Goal: Task Accomplishment & Management: Manage account settings

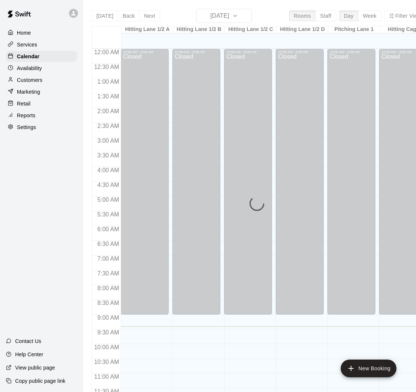
scroll to position [278, 0]
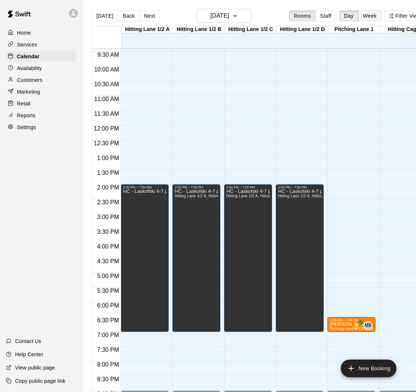
click at [365, 17] on button "Week" at bounding box center [369, 15] width 23 height 11
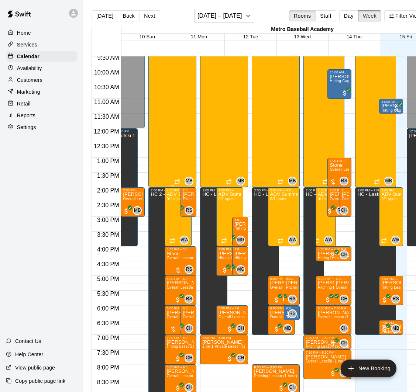
scroll to position [0, 0]
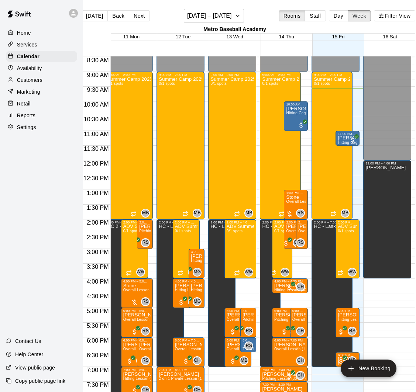
click at [348, 10] on button "Week" at bounding box center [359, 15] width 23 height 11
click at [213, 23] on button "[DATE] – [DATE]" at bounding box center [214, 16] width 60 height 14
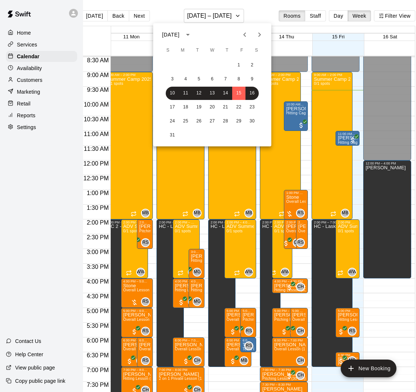
click at [326, 16] on div at bounding box center [208, 196] width 416 height 392
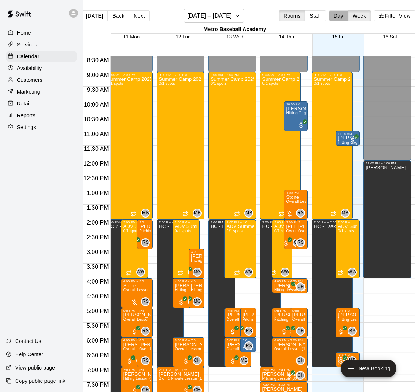
click at [332, 15] on button "Day" at bounding box center [338, 15] width 19 height 11
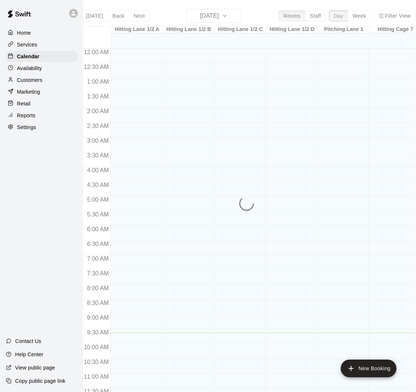
scroll to position [284, 0]
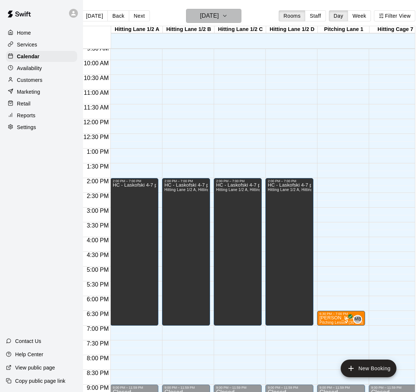
click at [237, 17] on button "[DATE]" at bounding box center [213, 16] width 55 height 14
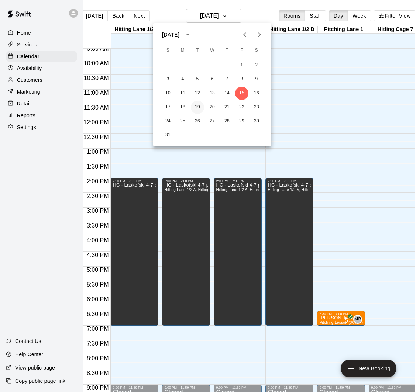
click at [197, 105] on button "19" at bounding box center [197, 107] width 13 height 13
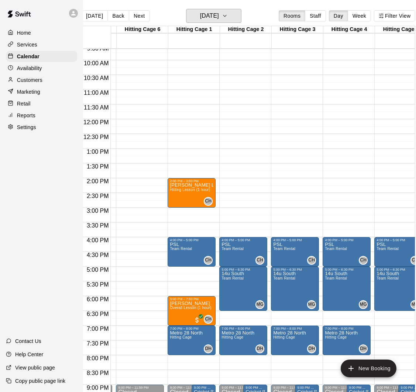
scroll to position [0, 298]
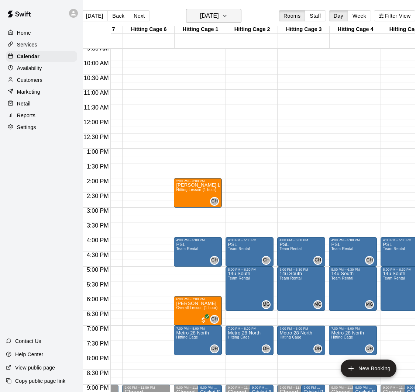
click at [213, 16] on h6 "[DATE]" at bounding box center [209, 16] width 19 height 10
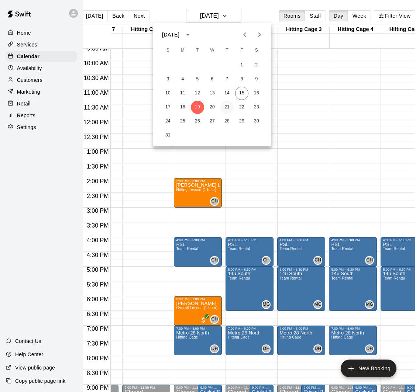
click at [230, 106] on button "21" at bounding box center [226, 107] width 13 height 13
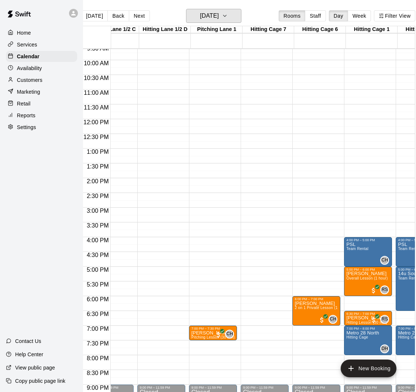
scroll to position [0, 126]
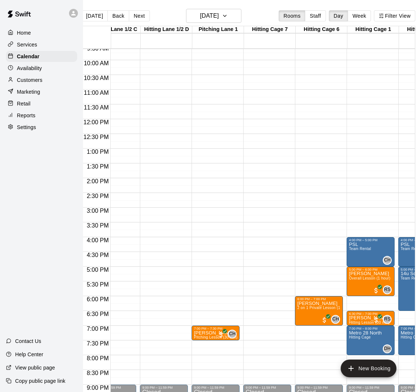
click at [42, 69] on div "Availability" at bounding box center [41, 68] width 71 height 11
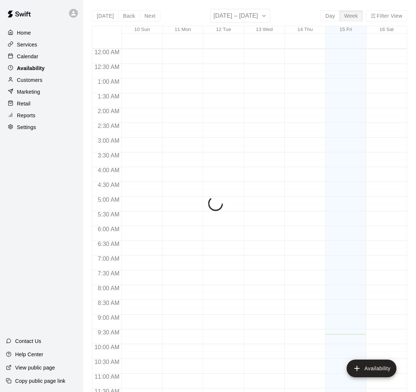
scroll to position [285, 0]
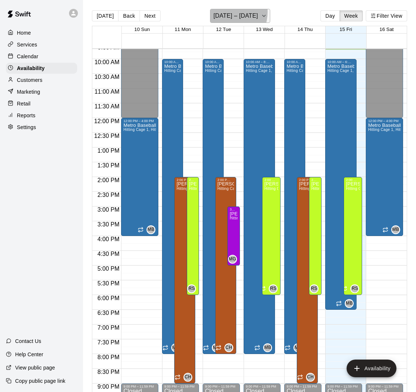
click at [224, 12] on h6 "[DATE] – [DATE]" at bounding box center [235, 16] width 45 height 10
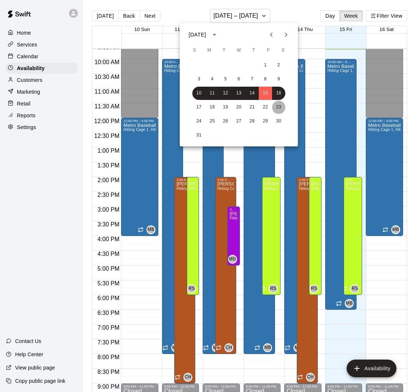
click at [277, 106] on button "23" at bounding box center [278, 107] width 13 height 13
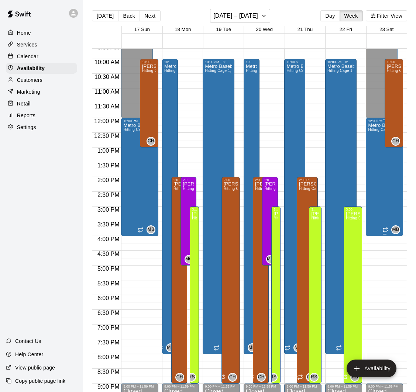
click at [382, 162] on div "Metro Baseball Hitting Cage 1, Hitting Cage 2, Hitting Cage 3, Hitting Cage 4, …" at bounding box center [384, 319] width 33 height 392
click at [392, 113] on div at bounding box center [208, 196] width 416 height 392
click at [393, 112] on div "[PERSON_NAME] Hitting Cage 1, Hitting Cage 2, Hitting Cage 3, Hitting Cage 4, H…" at bounding box center [394, 260] width 14 height 392
click at [395, 90] on icon "delete" at bounding box center [394, 89] width 5 height 7
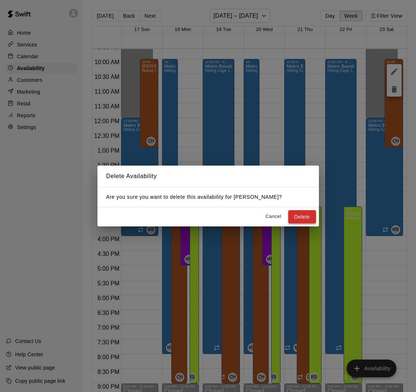
click at [309, 217] on button "Delete" at bounding box center [302, 217] width 28 height 14
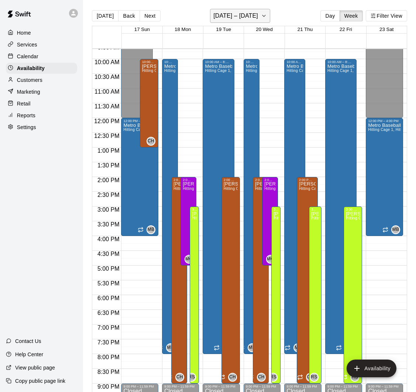
click at [234, 22] on button "[DATE] – [DATE]" at bounding box center [240, 16] width 60 height 14
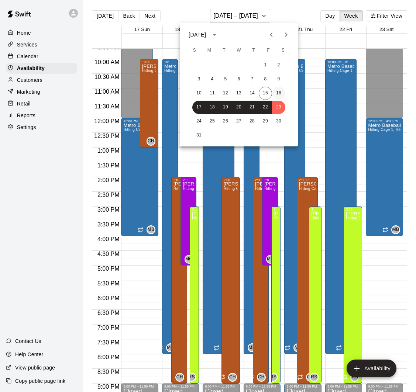
click at [278, 93] on button "16" at bounding box center [278, 93] width 13 height 13
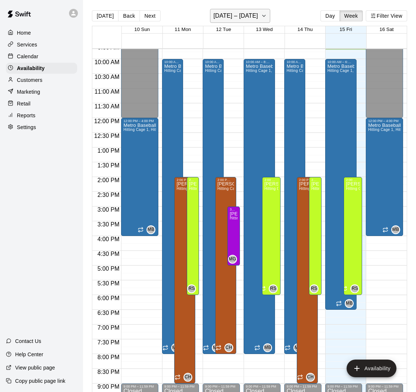
click at [247, 17] on h6 "[DATE] – [DATE]" at bounding box center [235, 16] width 45 height 10
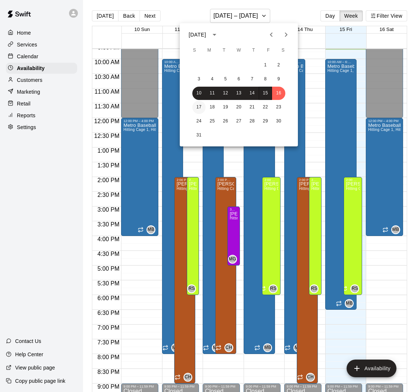
click at [201, 109] on button "17" at bounding box center [198, 107] width 13 height 13
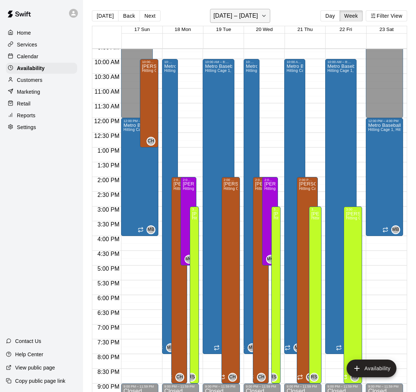
click at [238, 17] on h6 "[DATE] – [DATE]" at bounding box center [235, 16] width 45 height 10
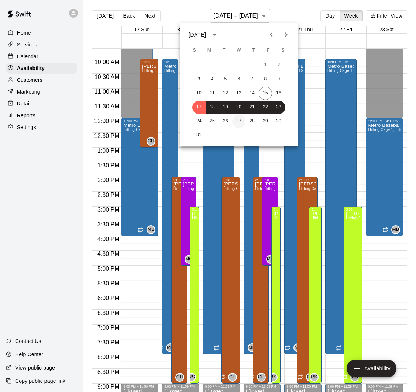
click at [237, 123] on button "27" at bounding box center [238, 121] width 13 height 13
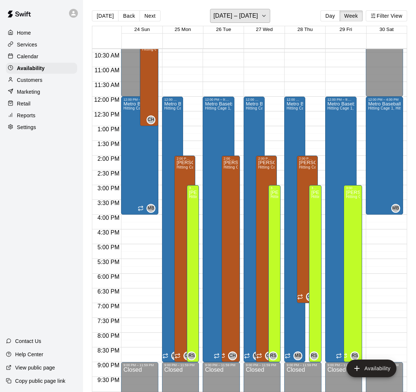
scroll to position [314, 0]
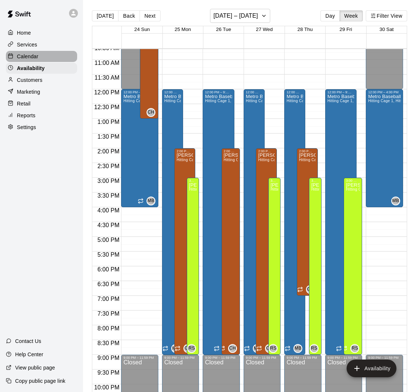
click at [40, 55] on div "Calendar" at bounding box center [41, 56] width 71 height 11
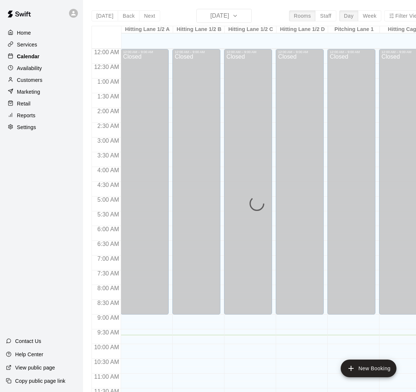
scroll to position [286, 0]
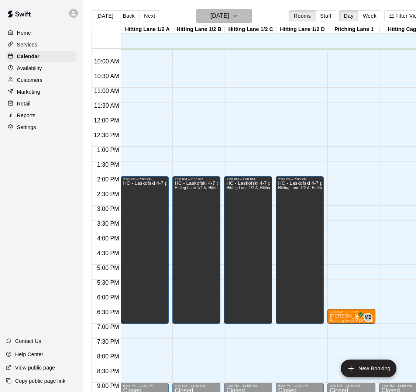
click at [222, 10] on button "[DATE]" at bounding box center [223, 16] width 55 height 14
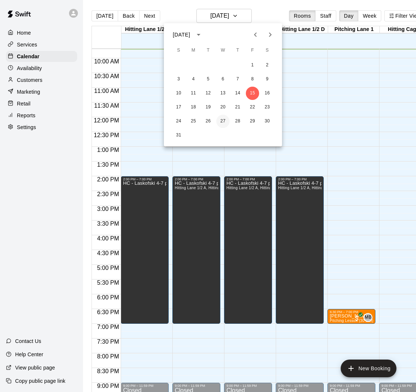
click at [221, 120] on button "27" at bounding box center [222, 121] width 13 height 13
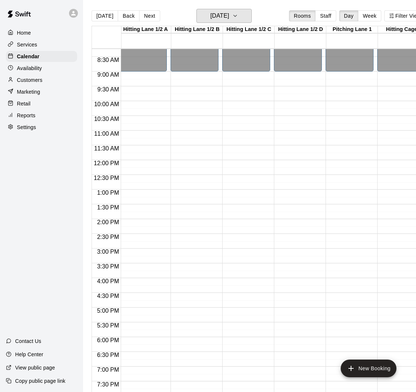
scroll to position [0, 0]
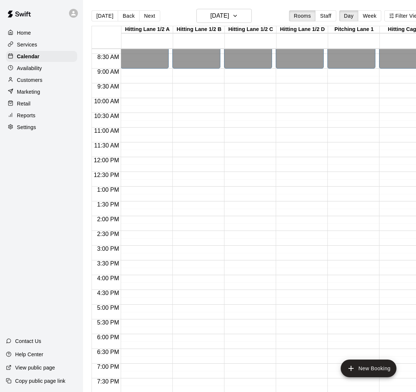
click at [36, 65] on p "Availability" at bounding box center [29, 68] width 25 height 7
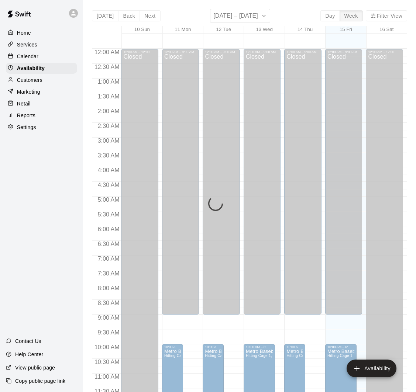
scroll to position [286, 0]
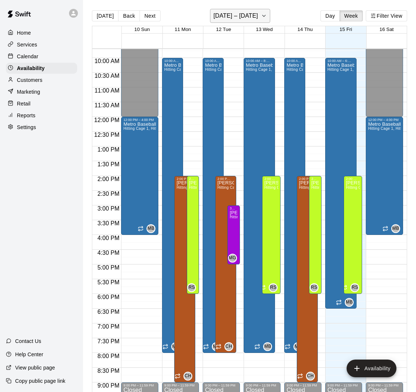
click at [241, 18] on h6 "[DATE] – [DATE]" at bounding box center [235, 16] width 45 height 10
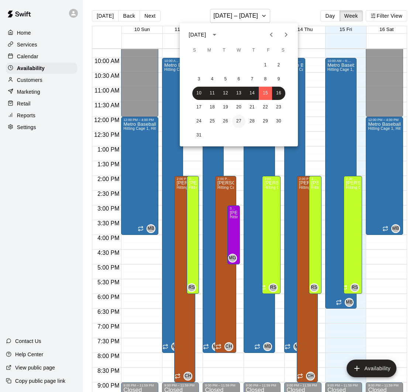
click at [239, 121] on button "27" at bounding box center [238, 121] width 13 height 13
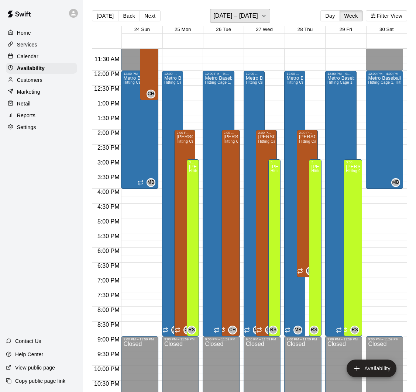
scroll to position [340, 0]
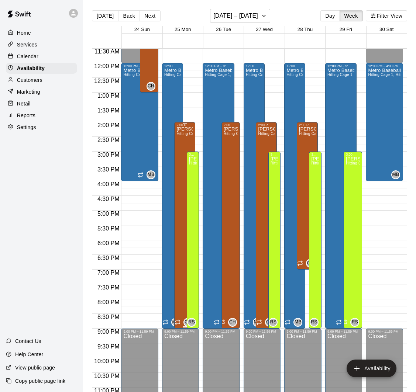
click at [180, 192] on div "[PERSON_NAME] Hitting Cage 1, Hitting Cage 2, Hitting Cage 3, Hitting Cage 4, H…" at bounding box center [184, 323] width 17 height 392
click at [183, 134] on icon "edit" at bounding box center [184, 135] width 7 height 7
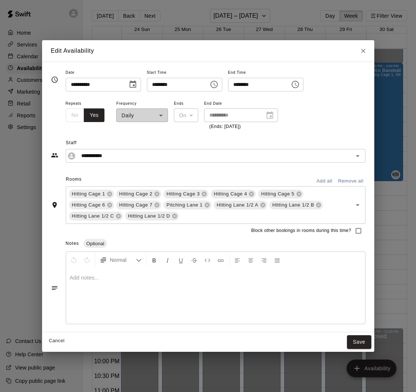
click at [241, 85] on input "********" at bounding box center [256, 85] width 57 height 14
type input "********"
click at [305, 111] on div "**********" at bounding box center [216, 115] width 300 height 32
click at [361, 346] on button "Save" at bounding box center [359, 343] width 24 height 14
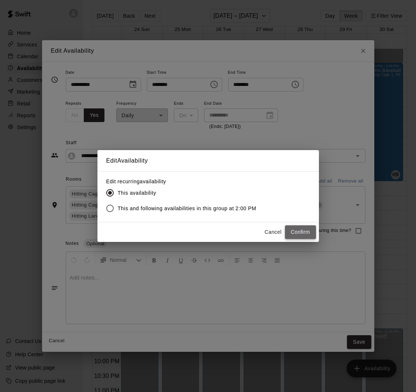
click at [300, 231] on button "Confirm" at bounding box center [300, 233] width 31 height 14
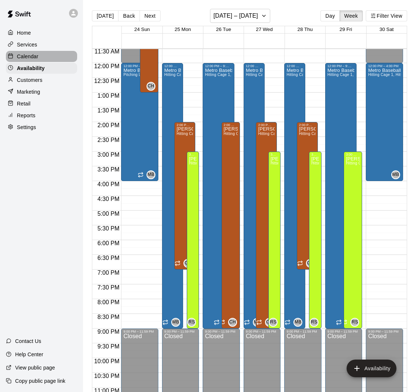
click at [33, 57] on p "Calendar" at bounding box center [27, 56] width 21 height 7
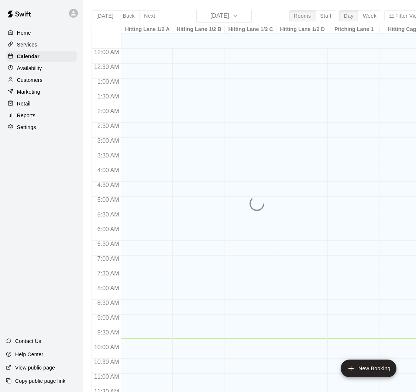
scroll to position [290, 0]
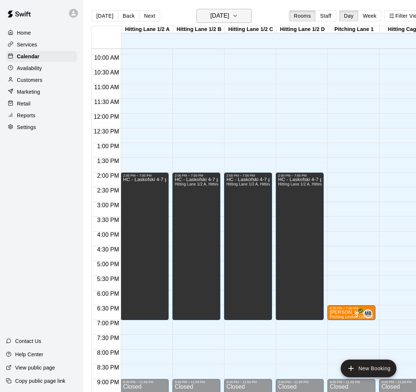
click at [229, 13] on h6 "[DATE]" at bounding box center [219, 16] width 19 height 10
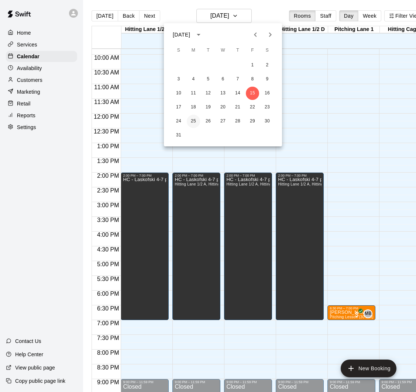
click at [194, 117] on button "25" at bounding box center [193, 121] width 13 height 13
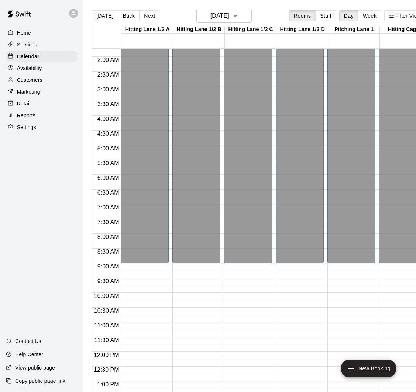
scroll to position [0, 0]
